Goal: Check status: Check status

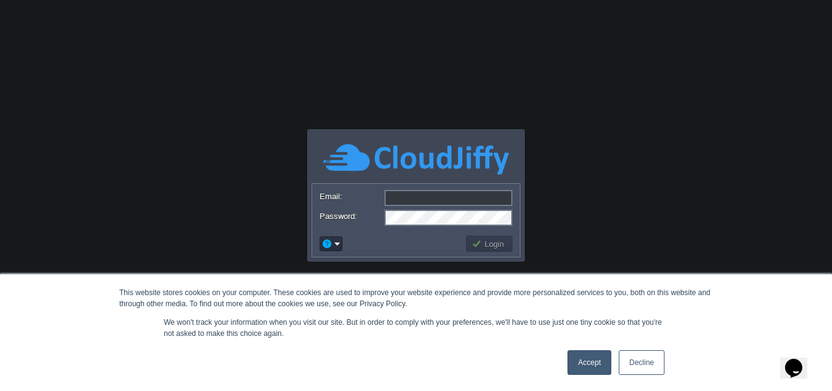
type input "[EMAIL_ADDRESS][DOMAIN_NAME]"
click at [495, 237] on td "Login" at bounding box center [489, 244] width 46 height 16
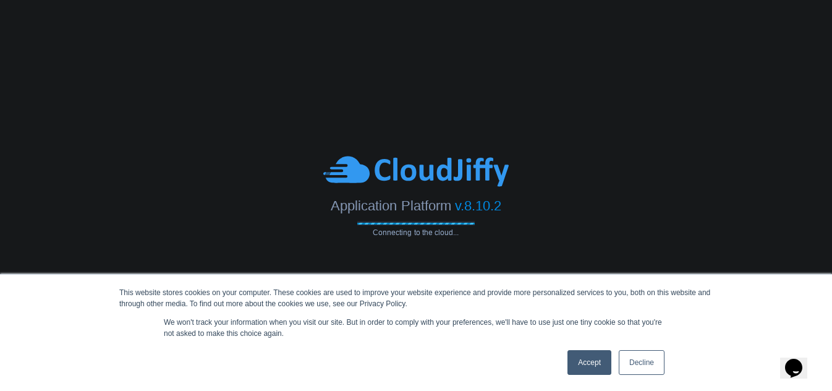
click at [594, 352] on link "Accept" at bounding box center [590, 362] width 44 height 25
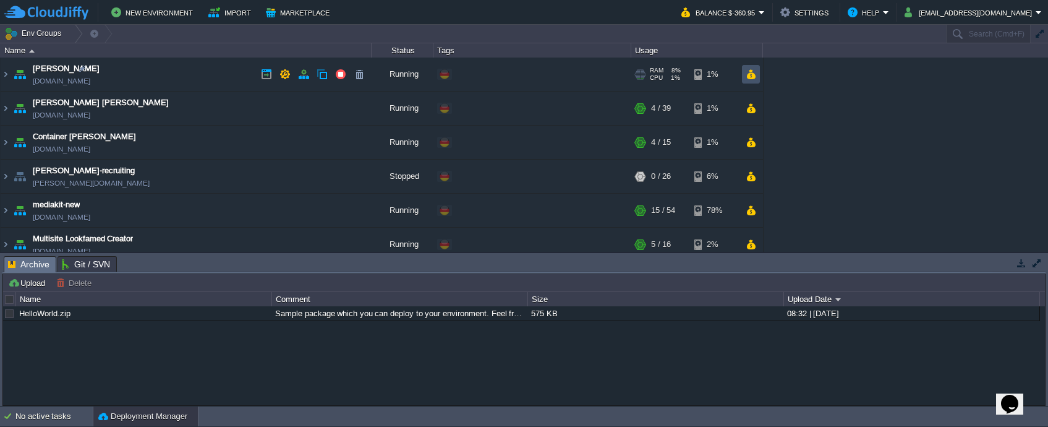
click at [751, 74] on button "button" at bounding box center [751, 74] width 11 height 11
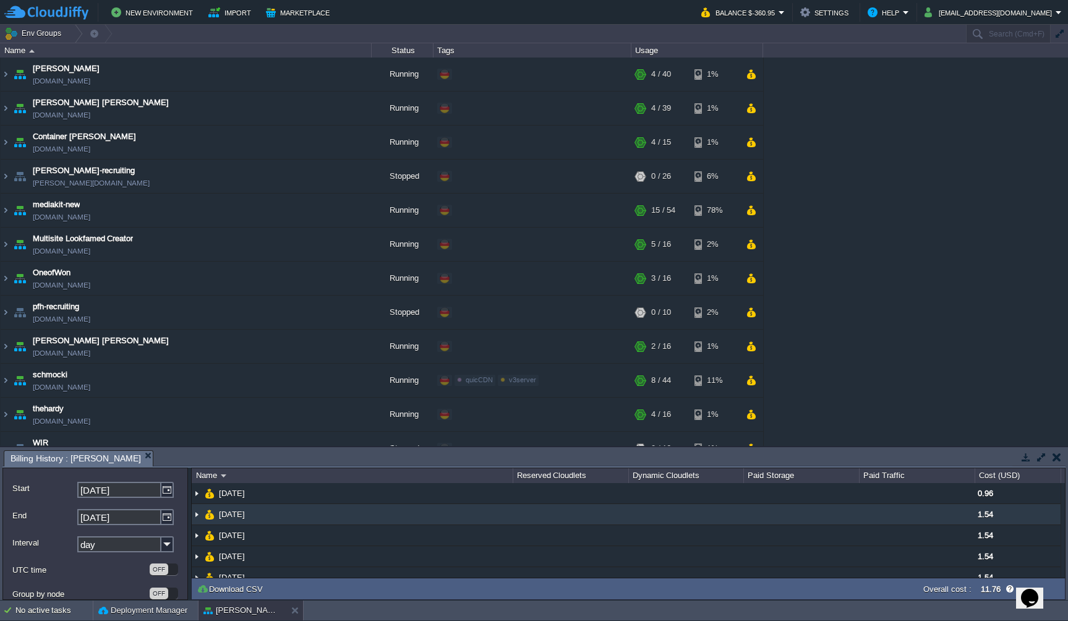
click at [201, 390] on img at bounding box center [197, 514] width 10 height 20
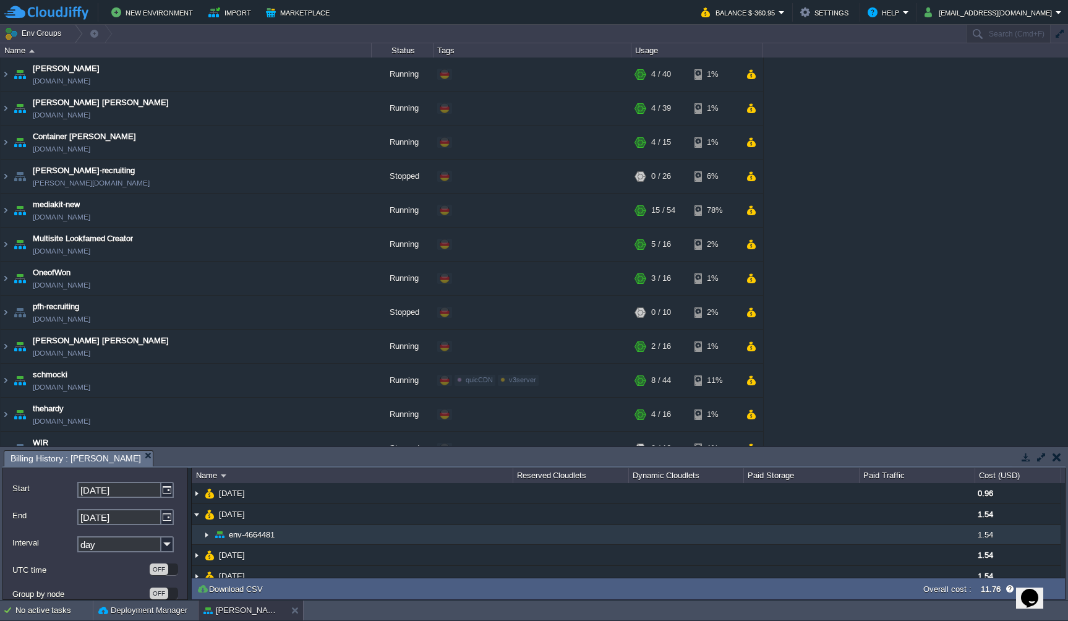
click at [204, 390] on img at bounding box center [207, 534] width 10 height 19
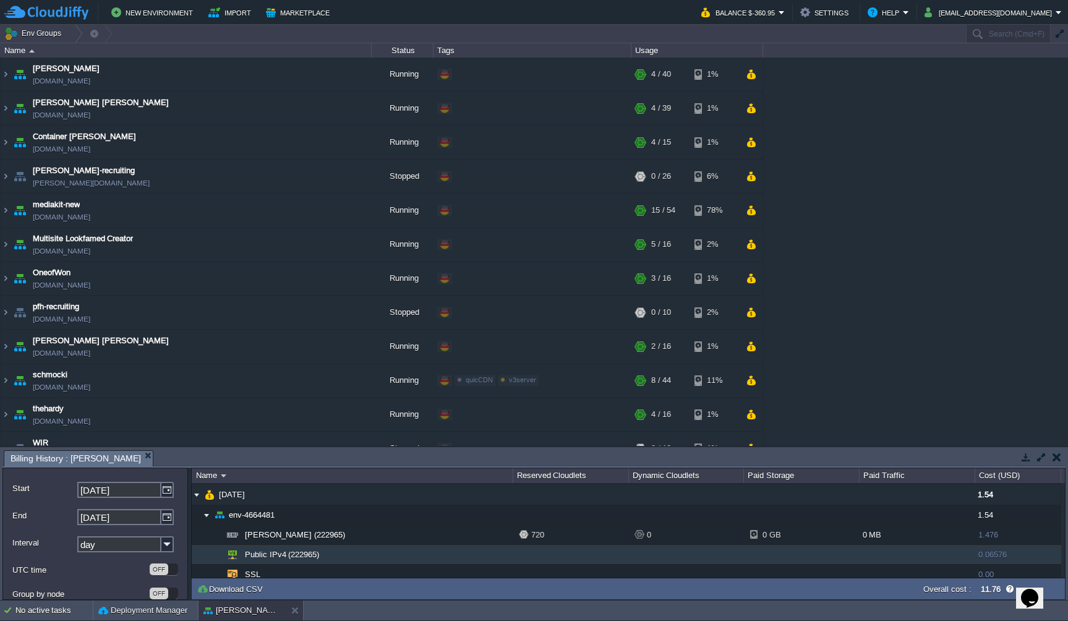
scroll to position [19, 0]
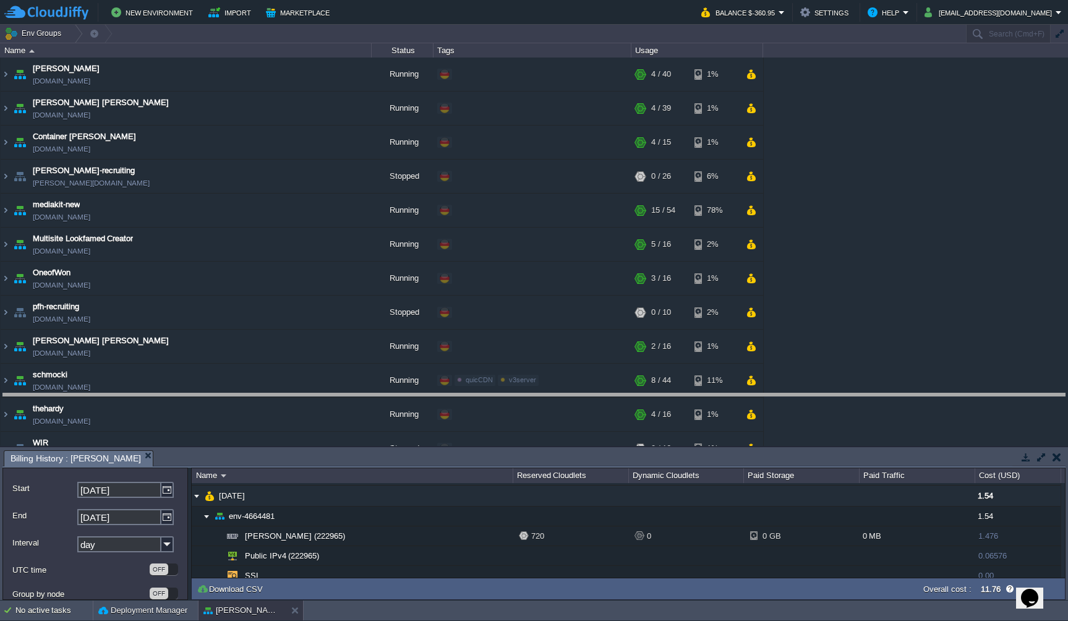
drag, startPoint x: 376, startPoint y: 449, endPoint x: 385, endPoint y: 319, distance: 130.1
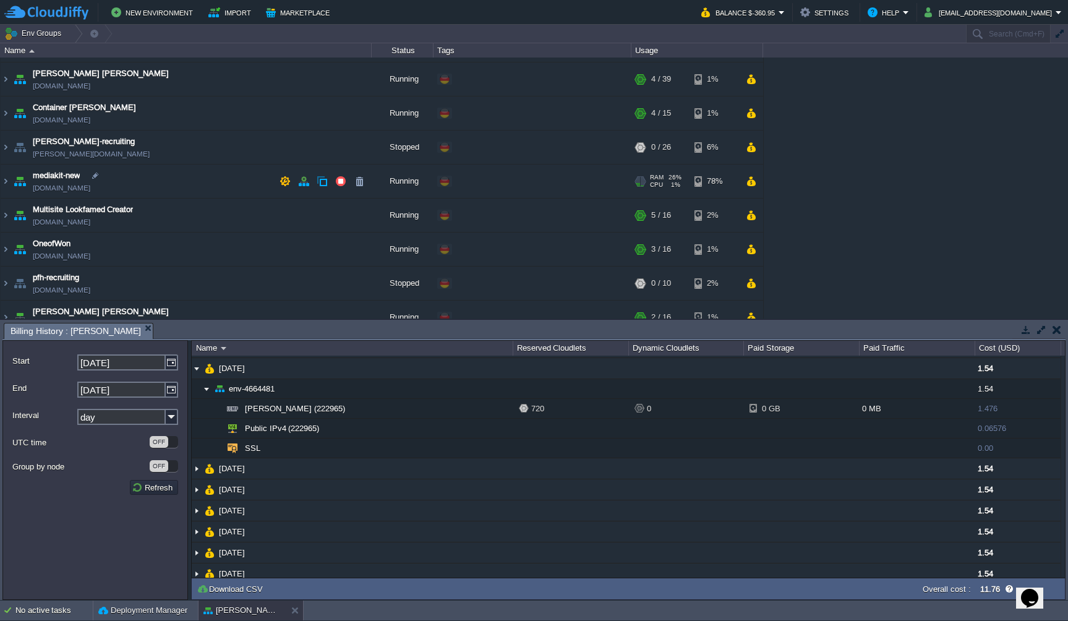
scroll to position [0, 0]
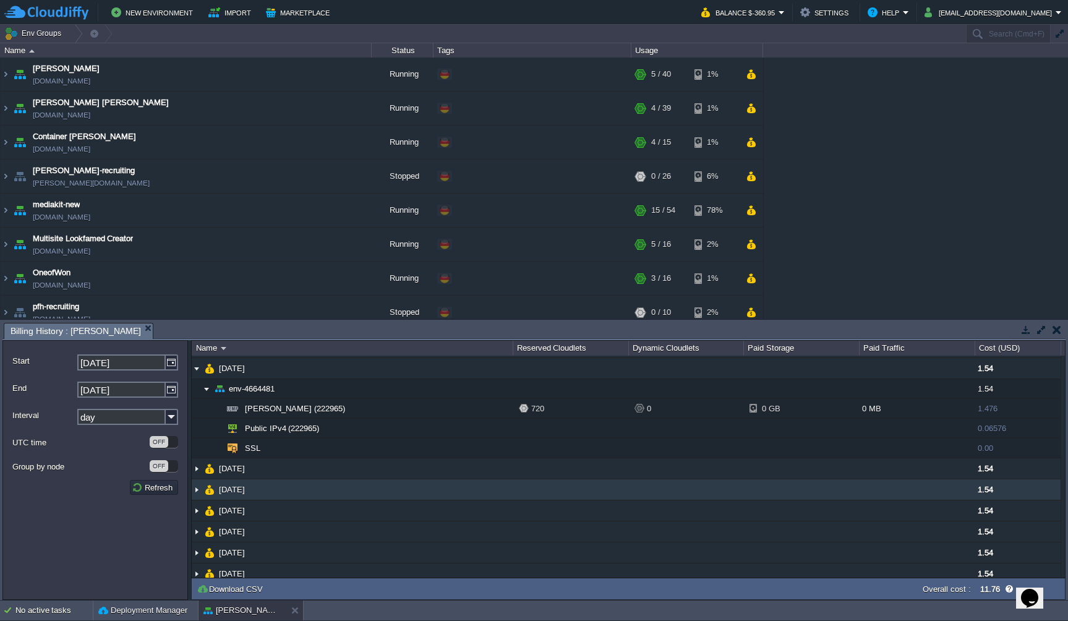
click at [197, 390] on img at bounding box center [197, 489] width 10 height 20
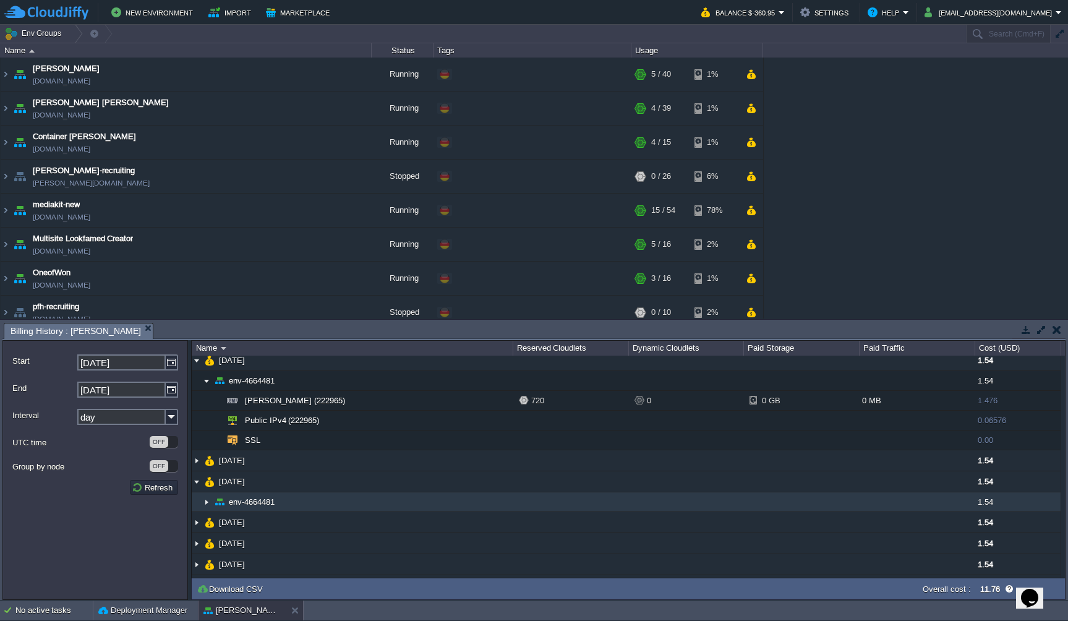
scroll to position [0, 1]
click at [203, 390] on img at bounding box center [207, 501] width 10 height 19
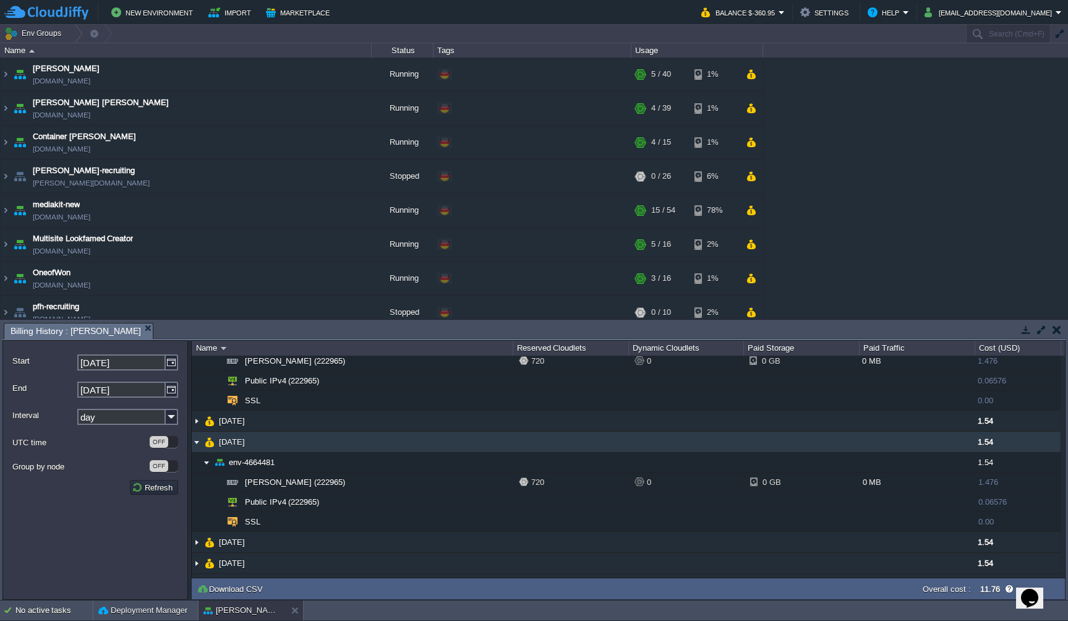
scroll to position [61, 0]
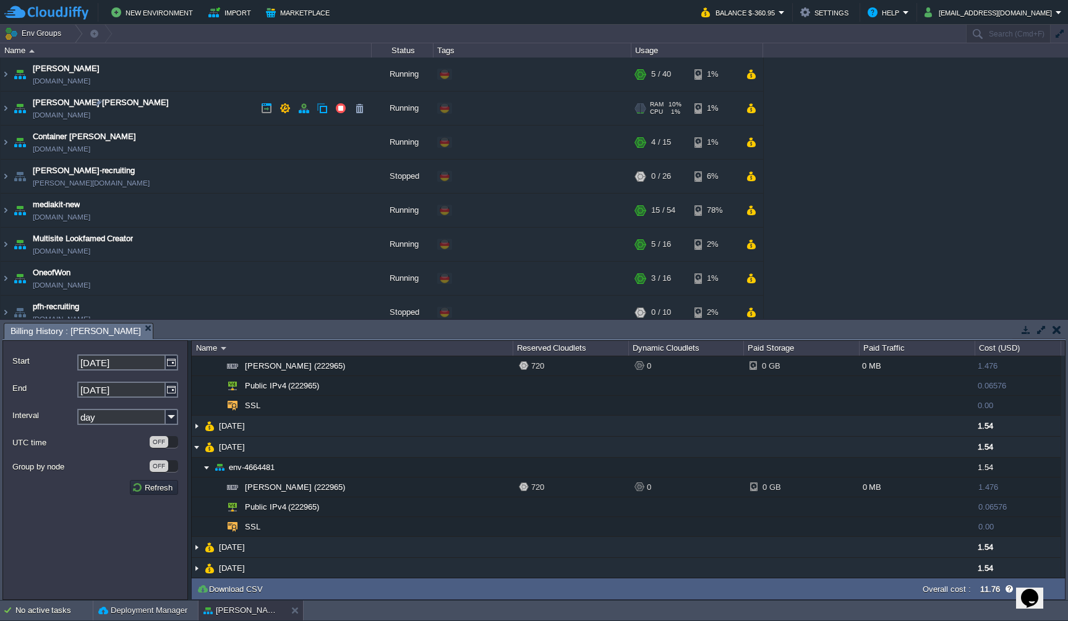
click at [654, 107] on span "RAM" at bounding box center [657, 104] width 14 height 7
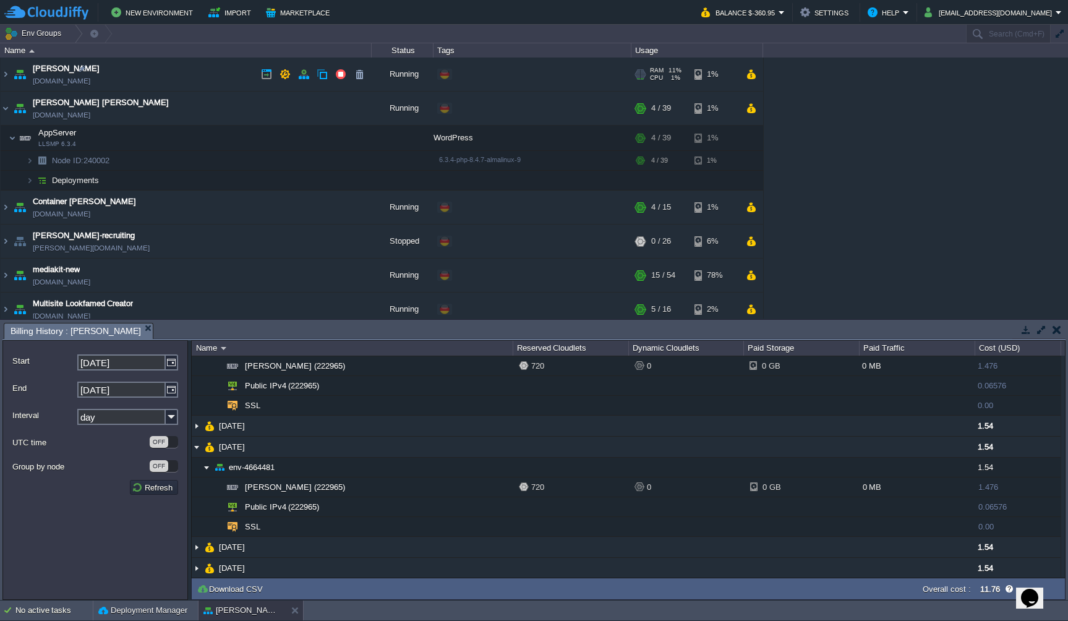
click at [661, 80] on span "CPU" at bounding box center [656, 77] width 13 height 7
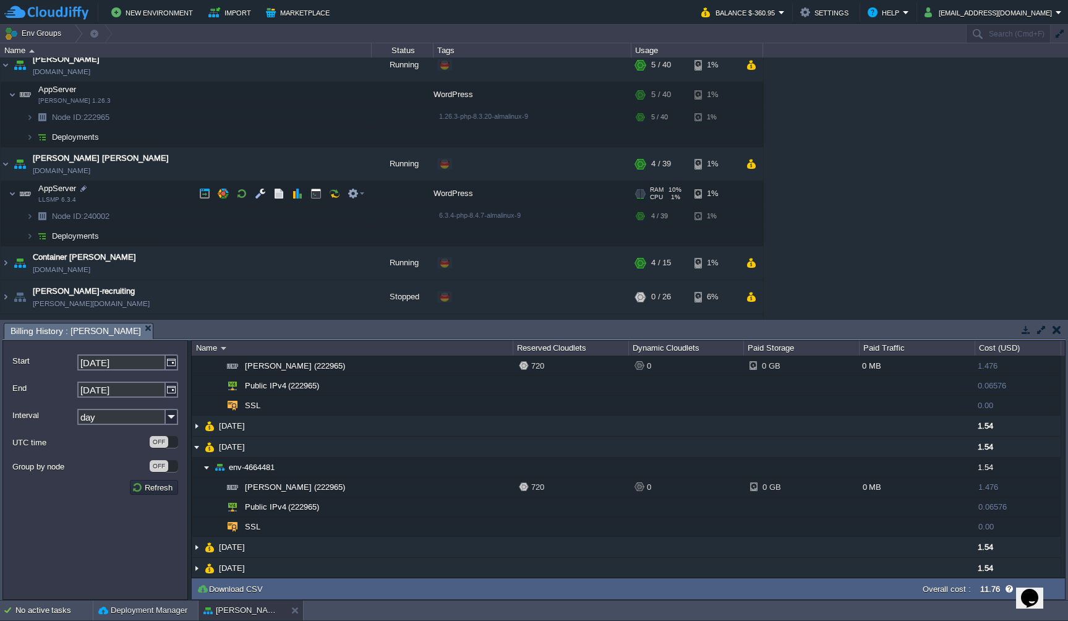
scroll to position [0, 0]
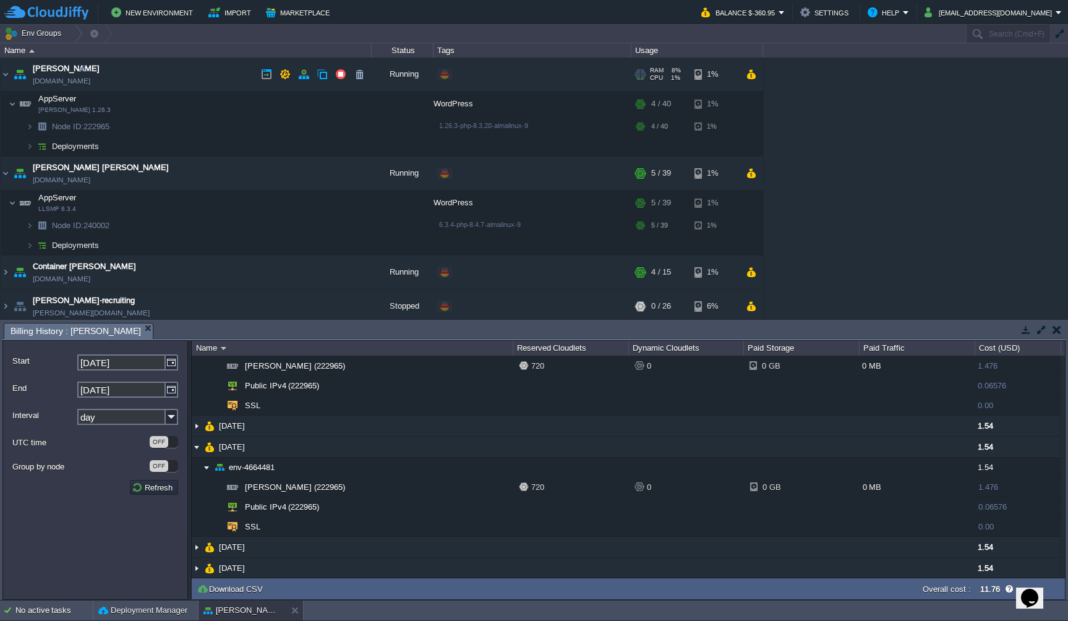
click at [90, 81] on link "[DOMAIN_NAME]" at bounding box center [62, 81] width 58 height 12
click at [90, 181] on link "[DOMAIN_NAME]" at bounding box center [62, 180] width 58 height 12
